Goal: Task Accomplishment & Management: Manage account settings

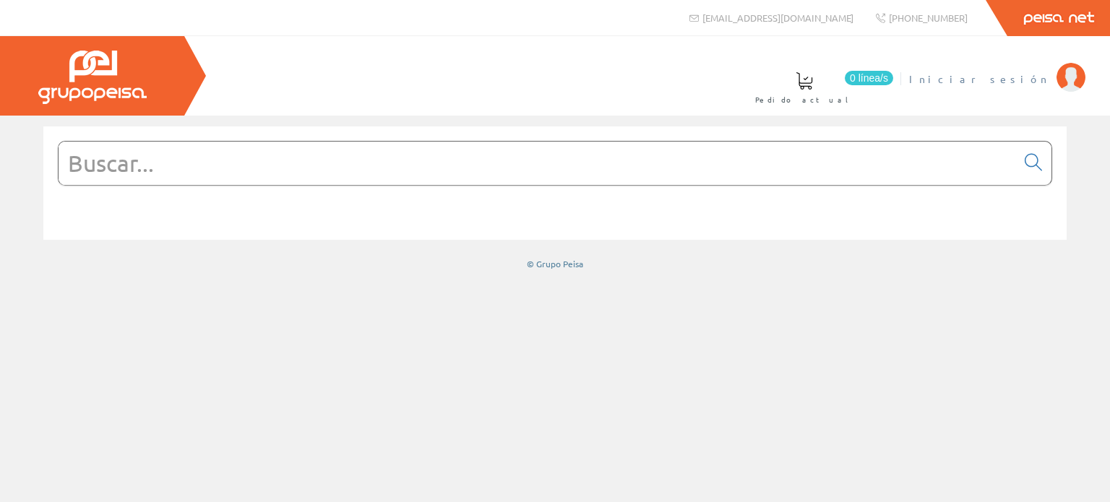
click at [1010, 74] on span "Iniciar sesión" at bounding box center [979, 79] width 140 height 14
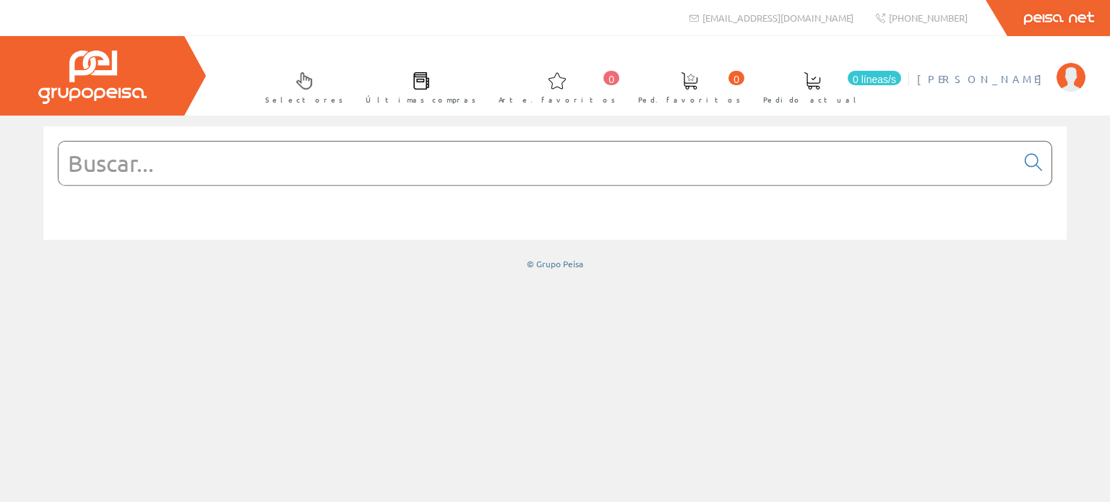
click at [1022, 78] on font "Puri García" at bounding box center [983, 78] width 132 height 13
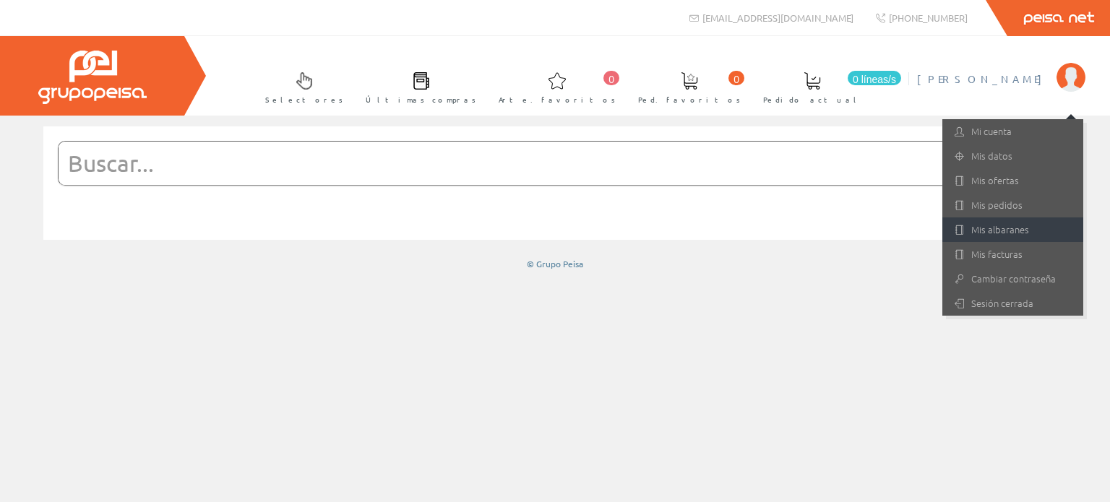
click at [1001, 230] on font "Mis albaranes" at bounding box center [1000, 230] width 58 height 14
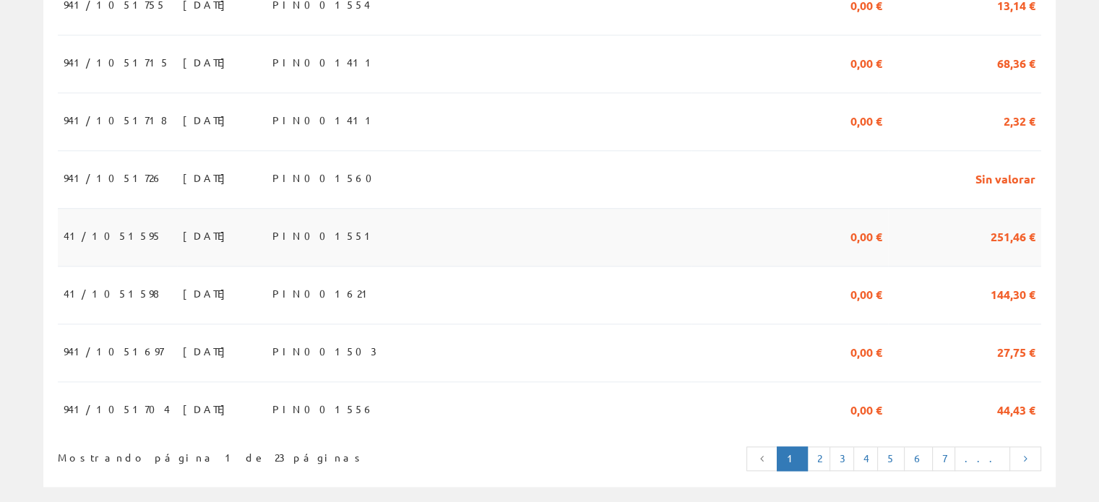
scroll to position [1418, 0]
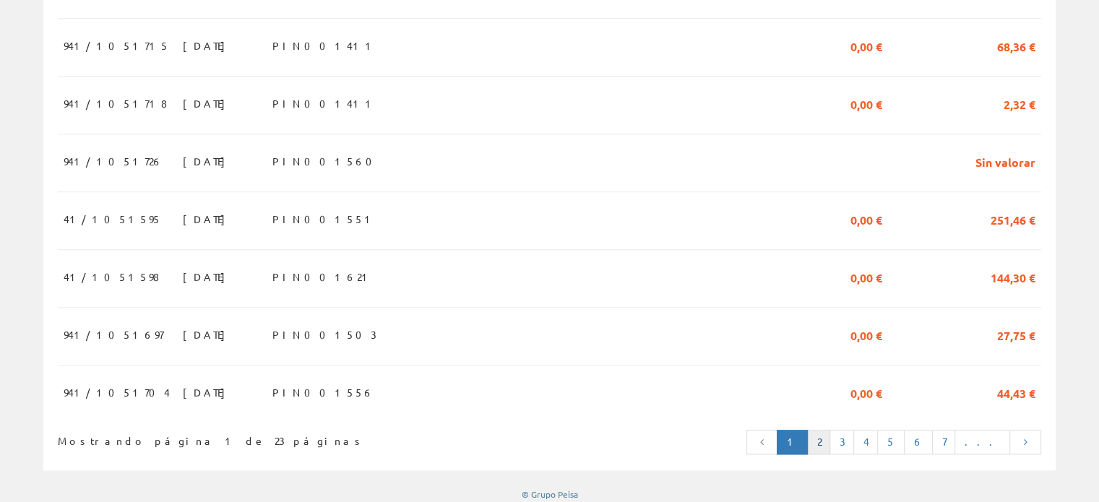
click at [821, 435] on font "2" at bounding box center [818, 441] width 4 height 13
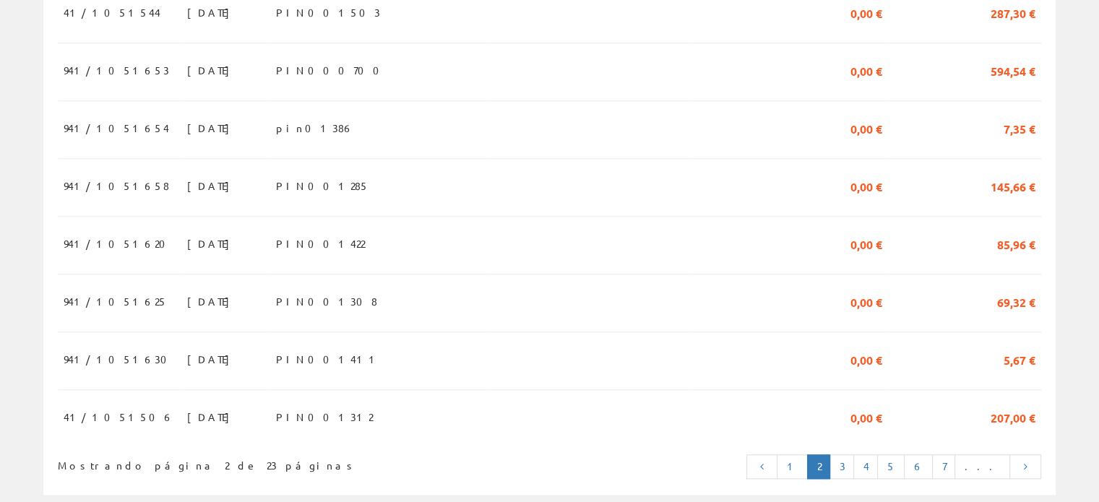
scroll to position [1418, 0]
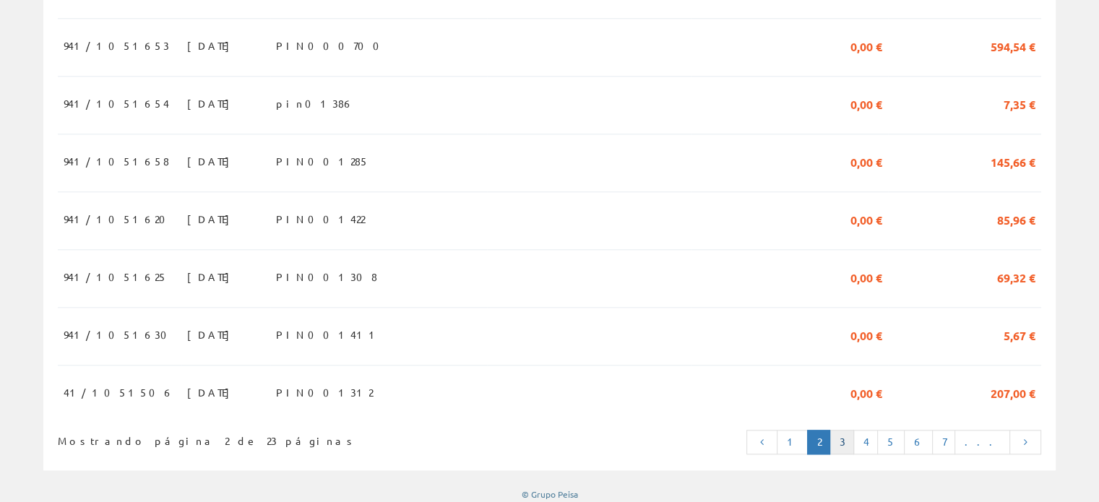
click at [845, 435] on font "3" at bounding box center [842, 441] width 6 height 13
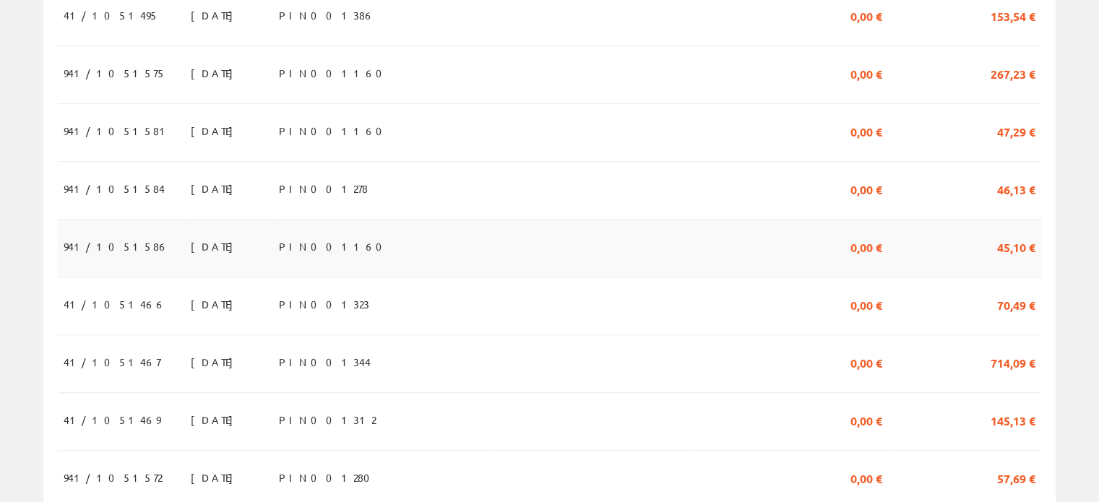
scroll to position [1012, 0]
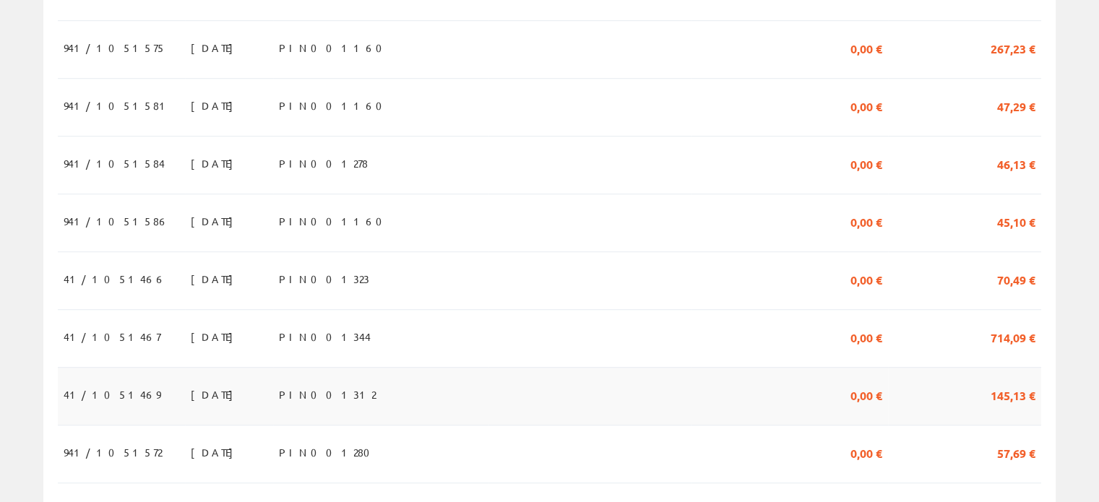
click at [105, 388] on font "41/1051469" at bounding box center [112, 394] width 97 height 13
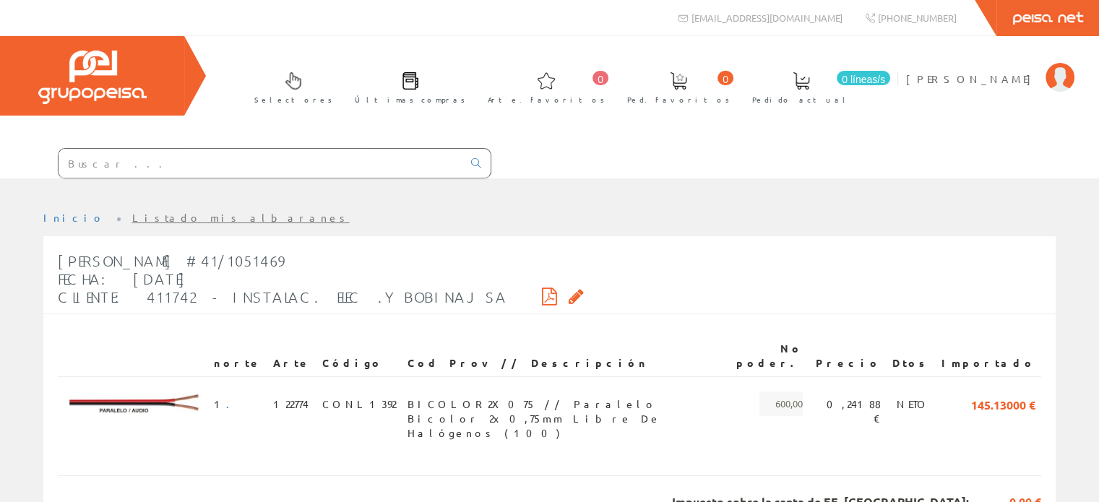
click at [569, 294] on icon at bounding box center [576, 296] width 15 height 10
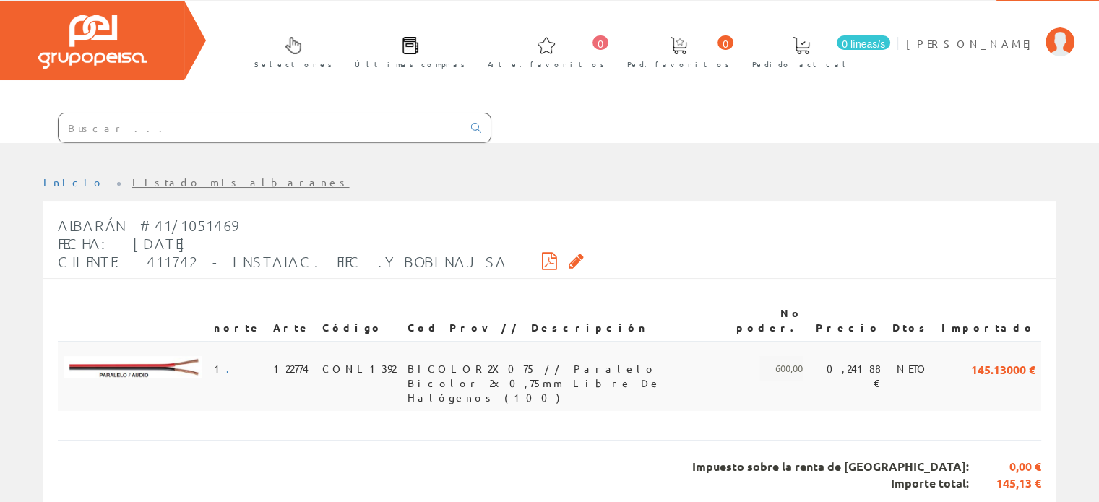
scroll to position [51, 0]
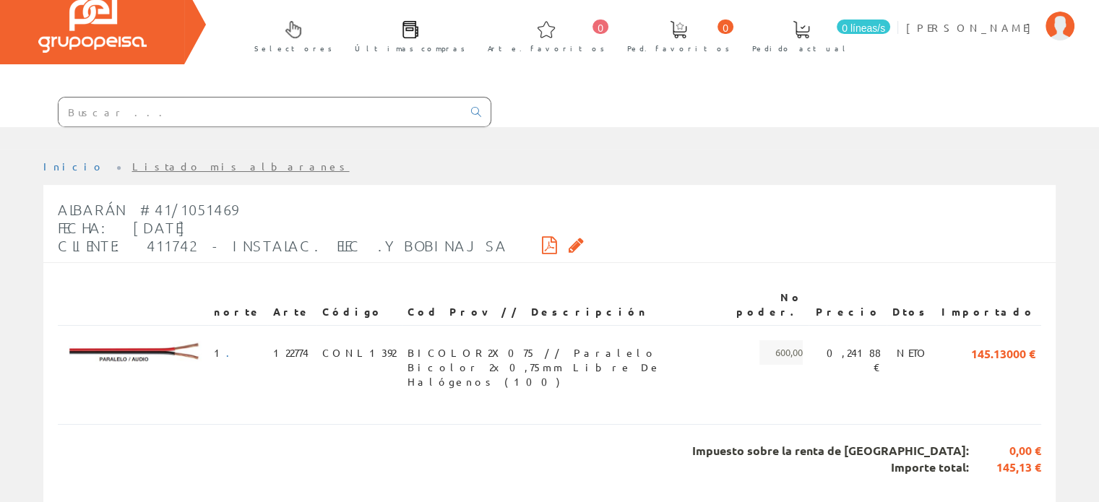
click at [542, 243] on icon at bounding box center [549, 245] width 15 height 10
